Goal: Task Accomplishment & Management: Use online tool/utility

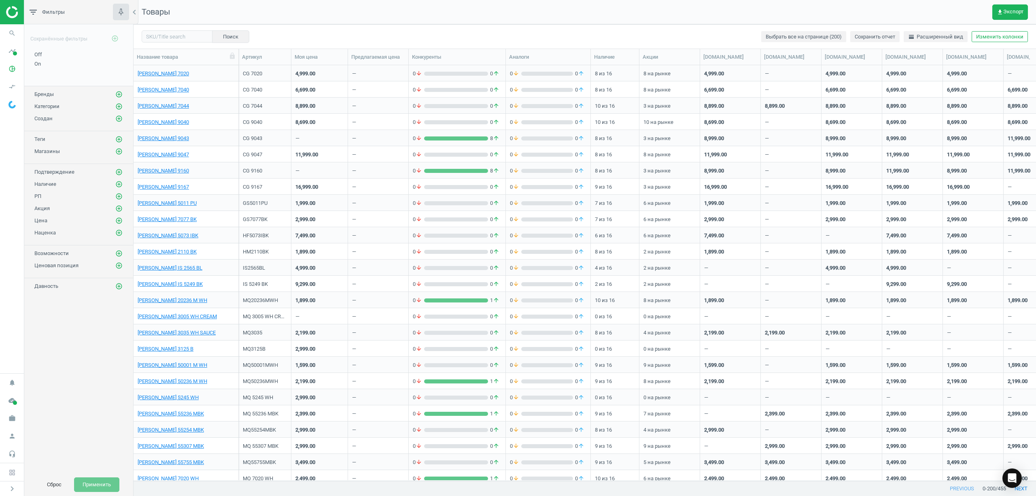
scroll to position [9, 8]
click at [11, 30] on icon "search" at bounding box center [11, 33] width 15 height 15
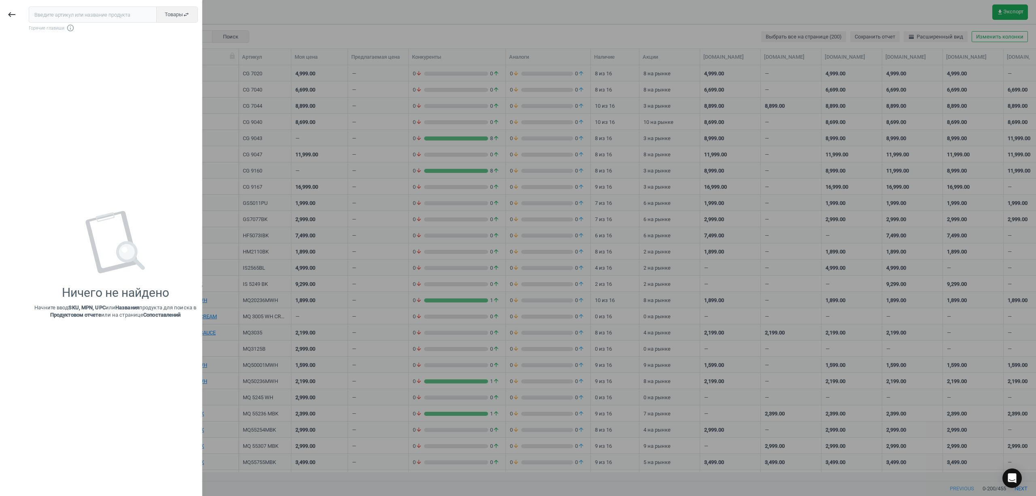
click at [54, 14] on input "text" at bounding box center [93, 14] width 128 height 16
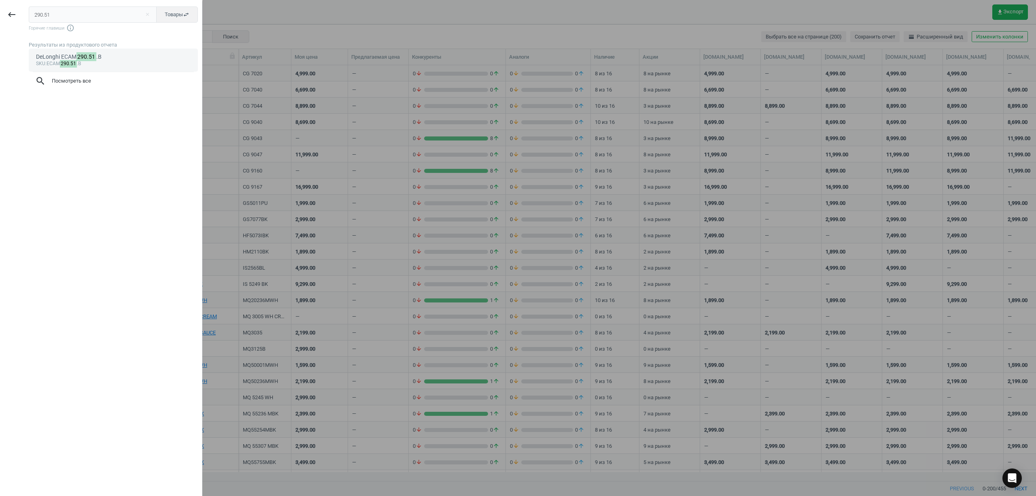
type input "290.51"
click at [83, 61] on mark "290.51" at bounding box center [87, 56] width 20 height 9
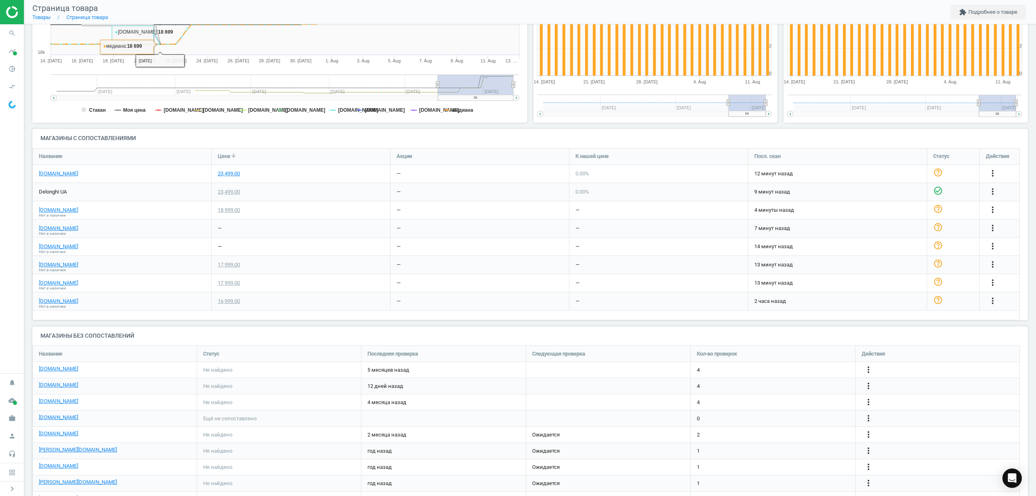
scroll to position [198, 0]
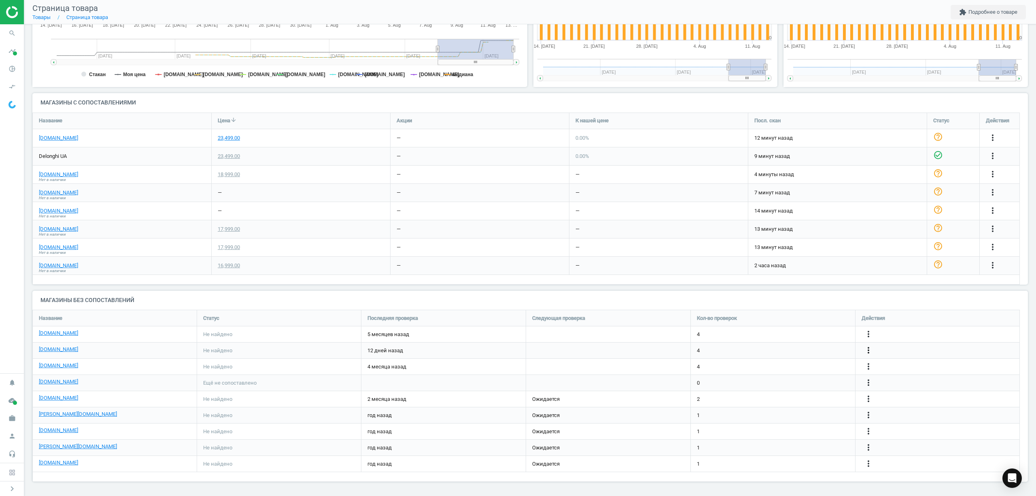
click at [988, 270] on icon "more_vert" at bounding box center [993, 265] width 10 height 10
click at [809, 348] on link "Изменить ссылку/опцию" at bounding box center [805, 346] width 111 height 13
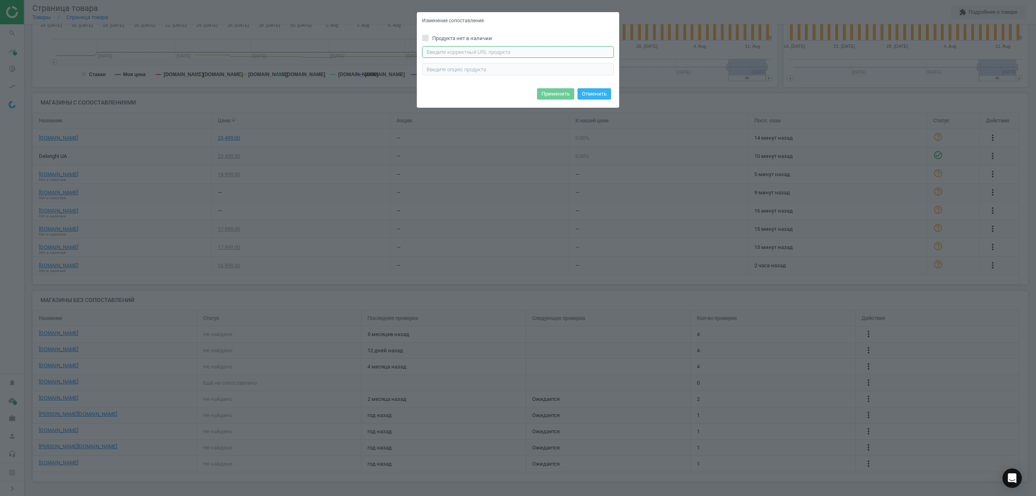
click at [461, 50] on input "text" at bounding box center [518, 52] width 192 height 12
paste input "https://epicentrk.ua/ua/shop/kavomashyna-delonghi-ecam290-51-b-magnifica-evo.ht…"
type input "https://epicentrk.ua/ua/shop/kavomashyna-delonghi-ecam290-51-b-magnifica-evo.ht…"
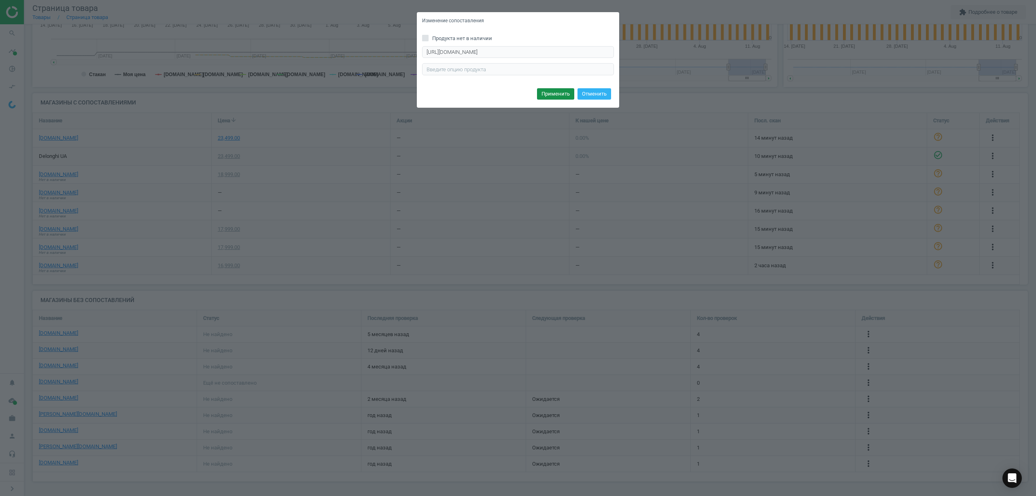
click at [551, 99] on button "Применить" at bounding box center [555, 93] width 37 height 11
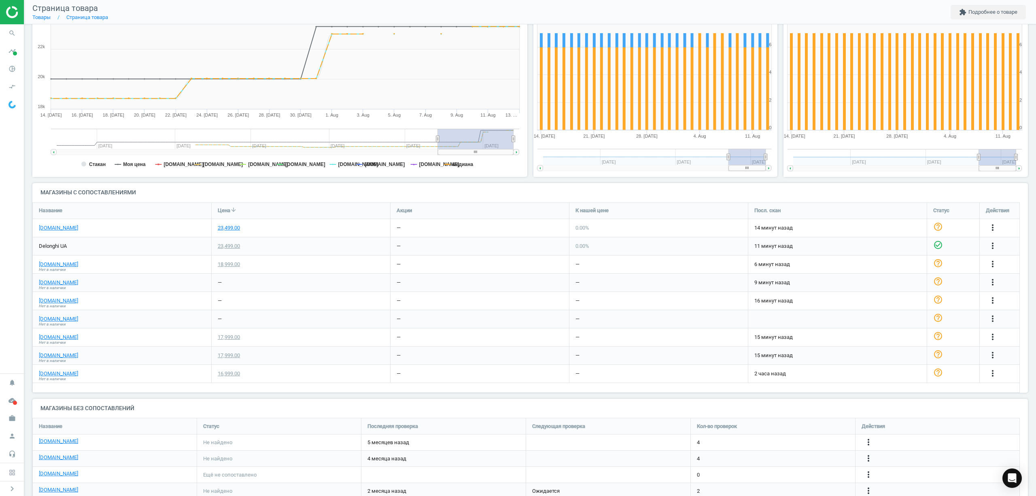
scroll to position [162, 0]
